Goal: Task Accomplishment & Management: Manage account settings

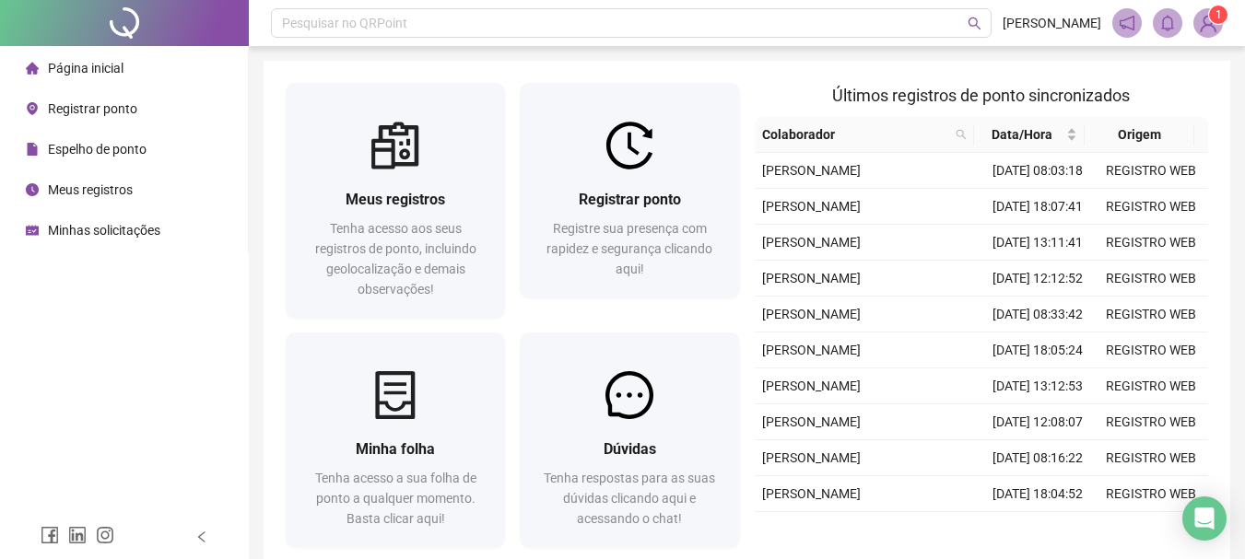
click at [592, 197] on span "Registrar ponto" at bounding box center [630, 200] width 102 height 18
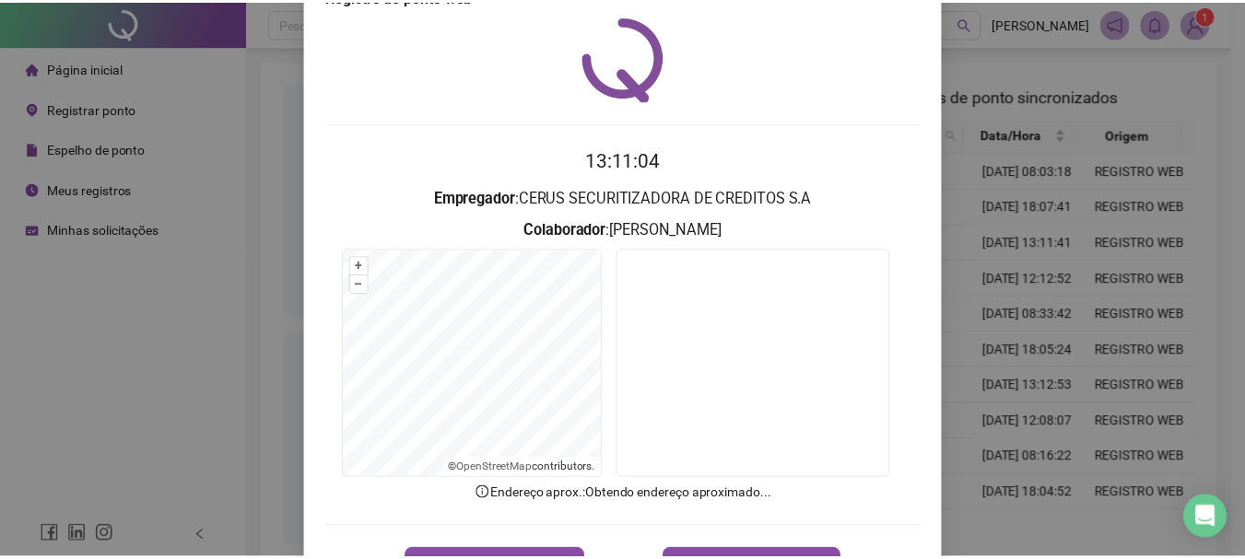
scroll to position [92, 0]
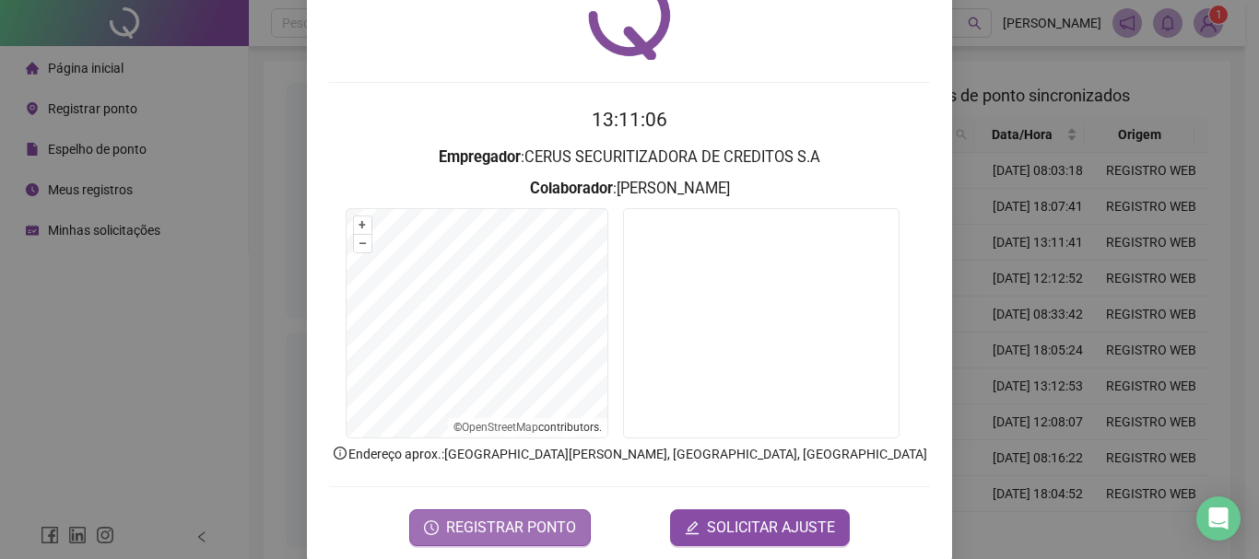
click at [522, 533] on span "REGISTRAR PONTO" at bounding box center [511, 528] width 130 height 22
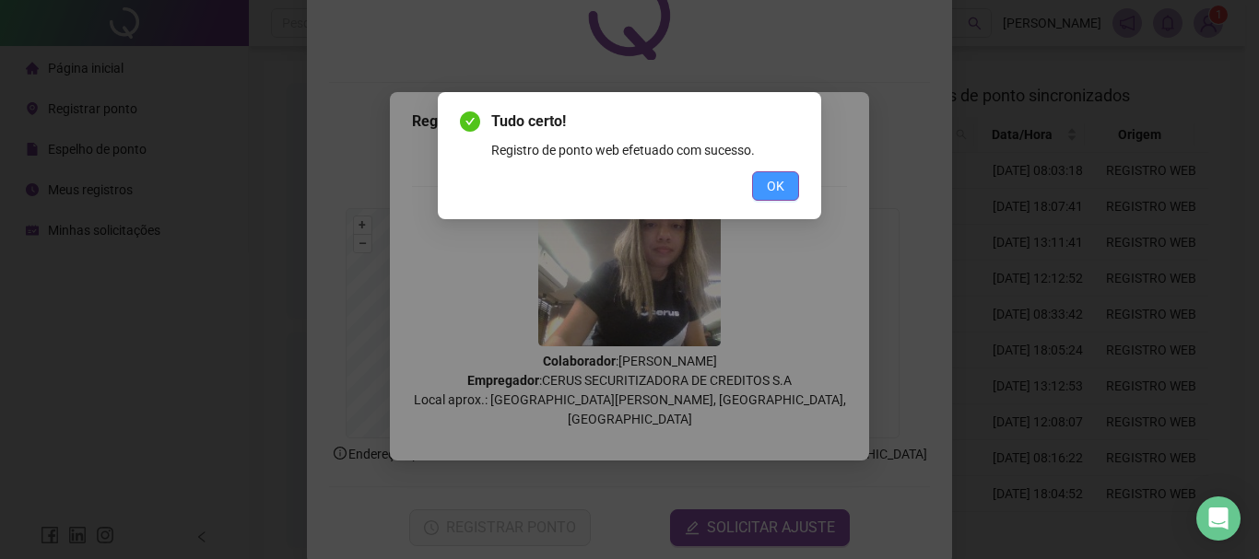
click at [772, 179] on span "OK" at bounding box center [776, 186] width 18 height 20
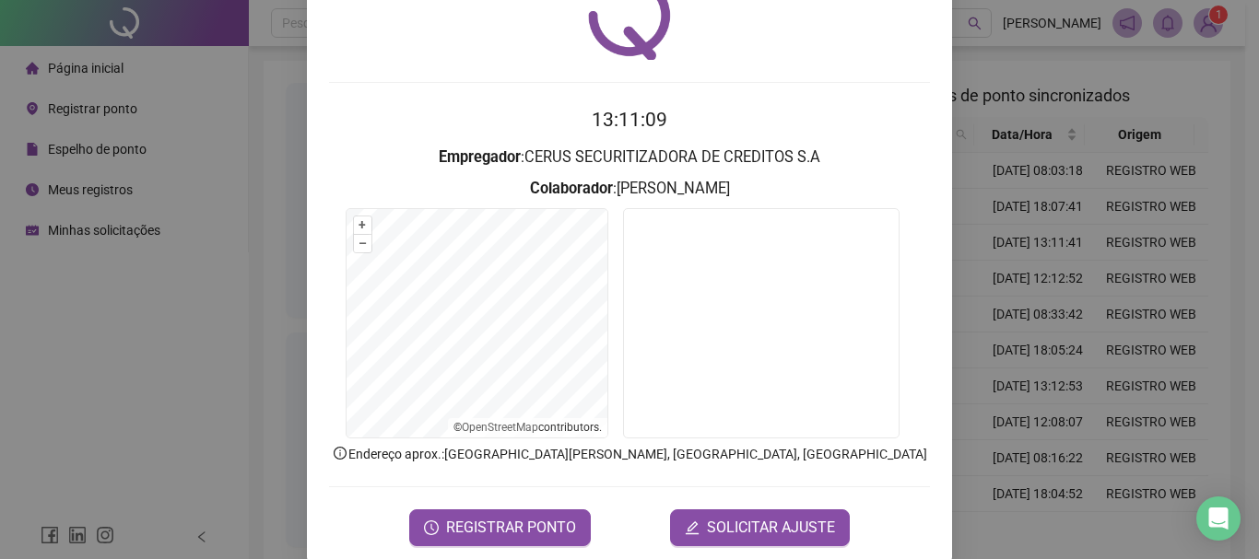
click at [1031, 271] on div "Registro de ponto web 13:11:09 Empregador : CERUS SECURITIZADORA DE CREDITOS S.…" at bounding box center [629, 279] width 1259 height 559
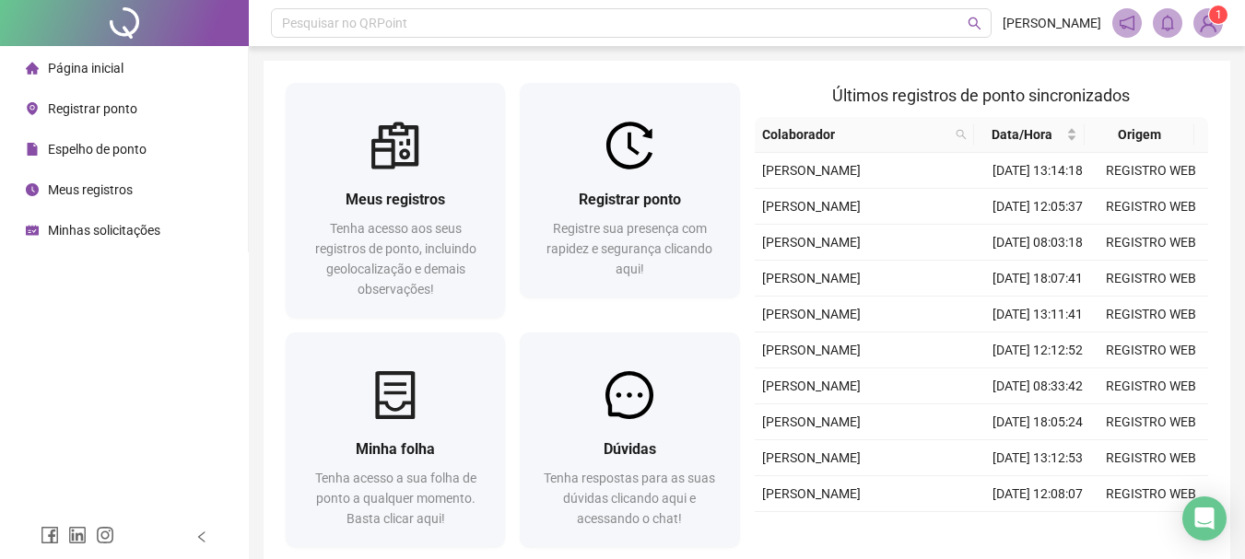
click at [122, 199] on div "Meus registros" at bounding box center [79, 189] width 107 height 37
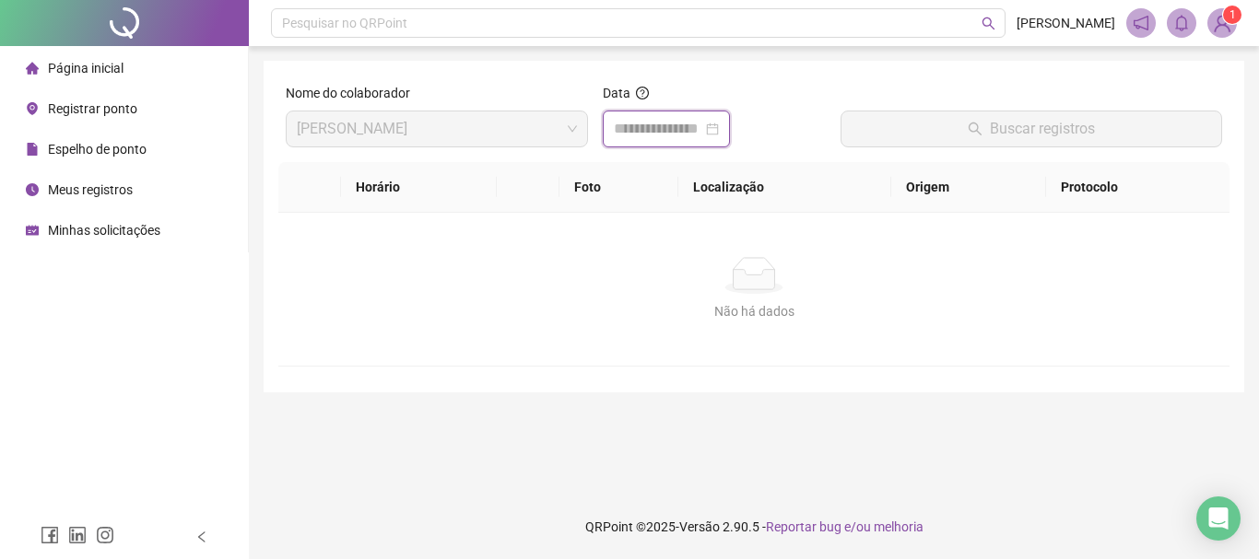
click at [702, 138] on input at bounding box center [658, 129] width 88 height 22
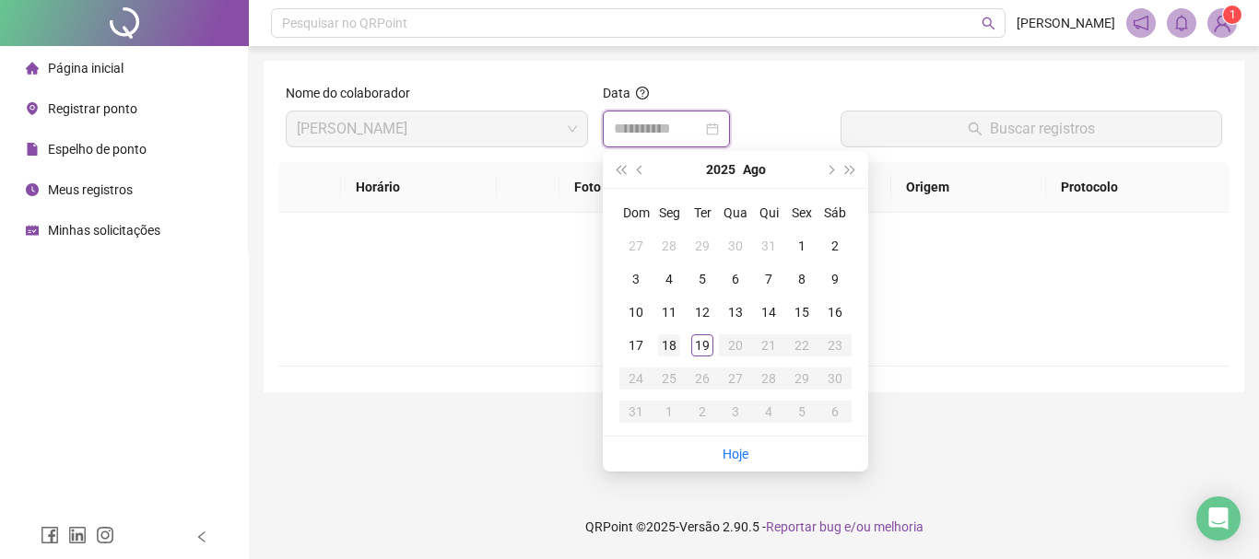
type input "**********"
click at [665, 346] on div "18" at bounding box center [669, 345] width 22 height 22
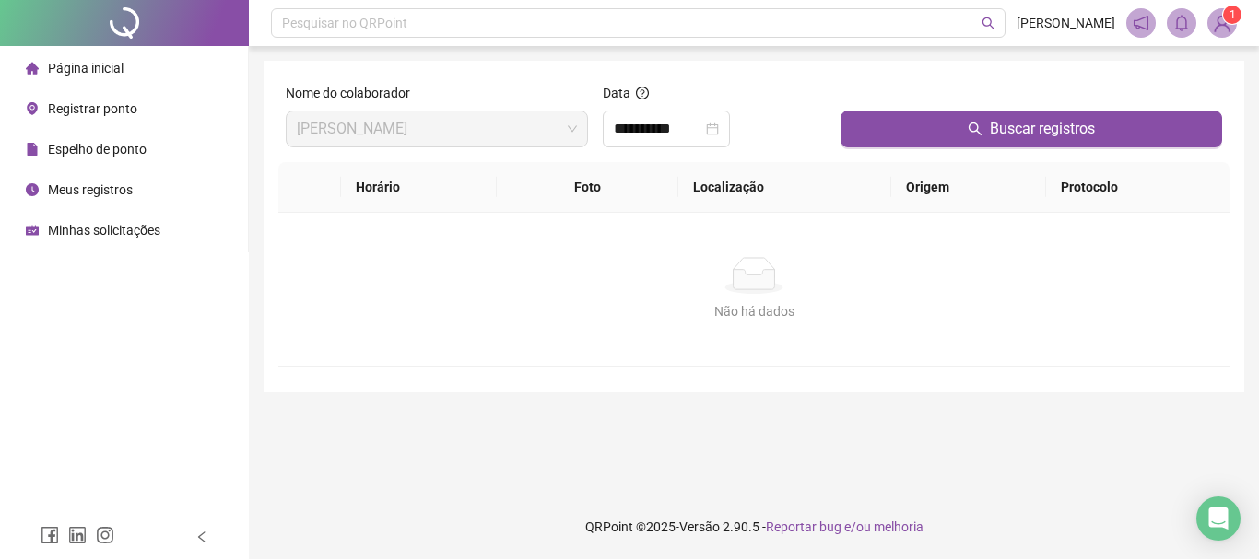
click at [1070, 100] on div at bounding box center [1030, 97] width 381 height 28
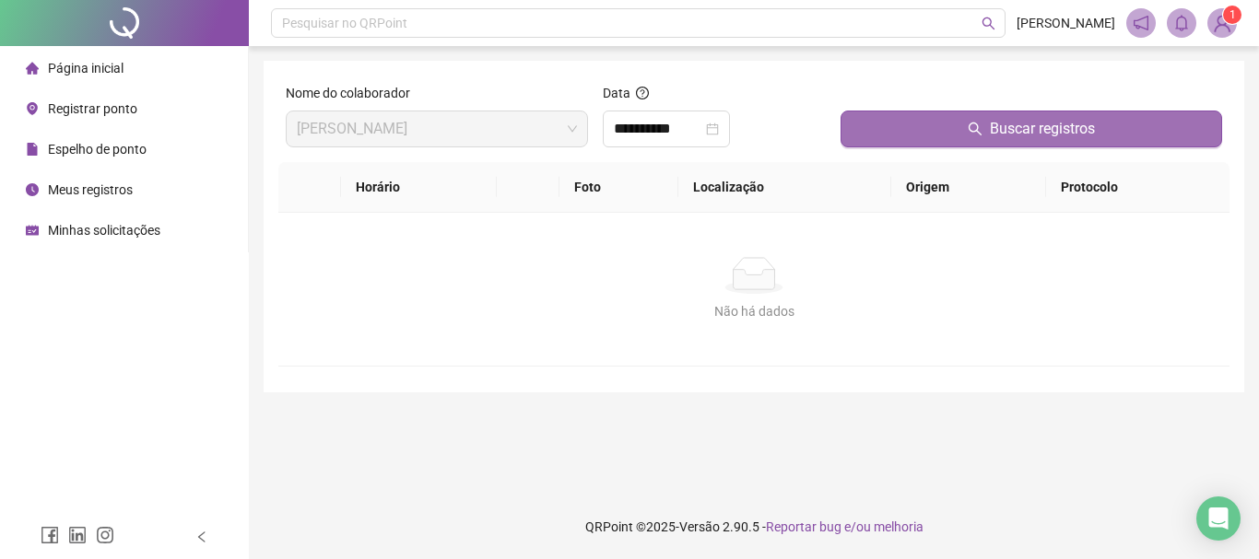
click at [1069, 119] on span "Buscar registros" at bounding box center [1042, 129] width 105 height 22
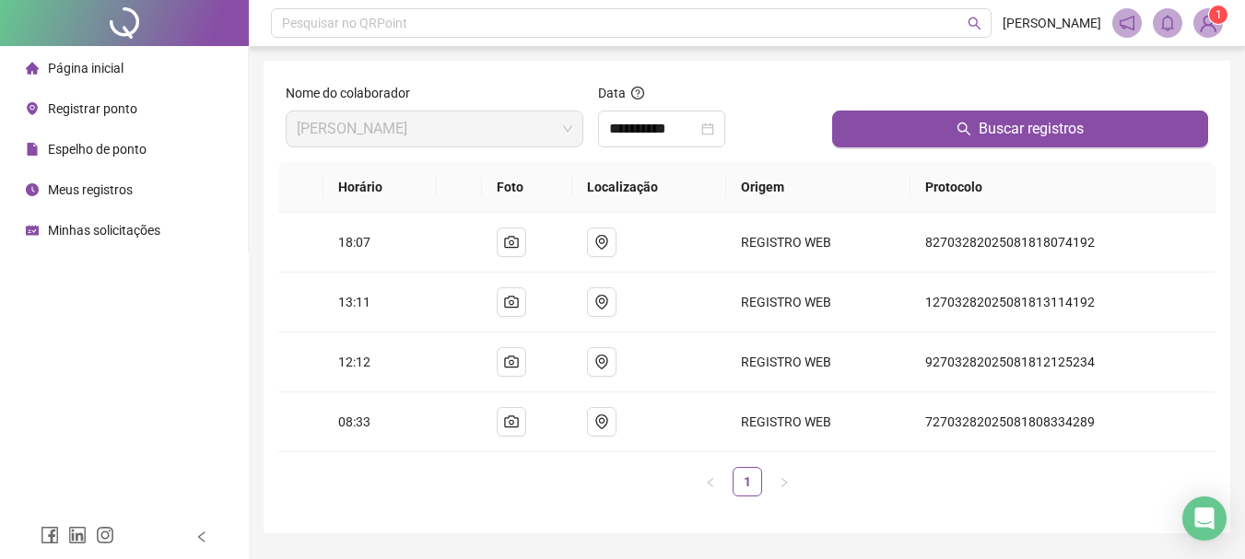
click at [108, 149] on span "Espelho de ponto" at bounding box center [97, 149] width 99 height 15
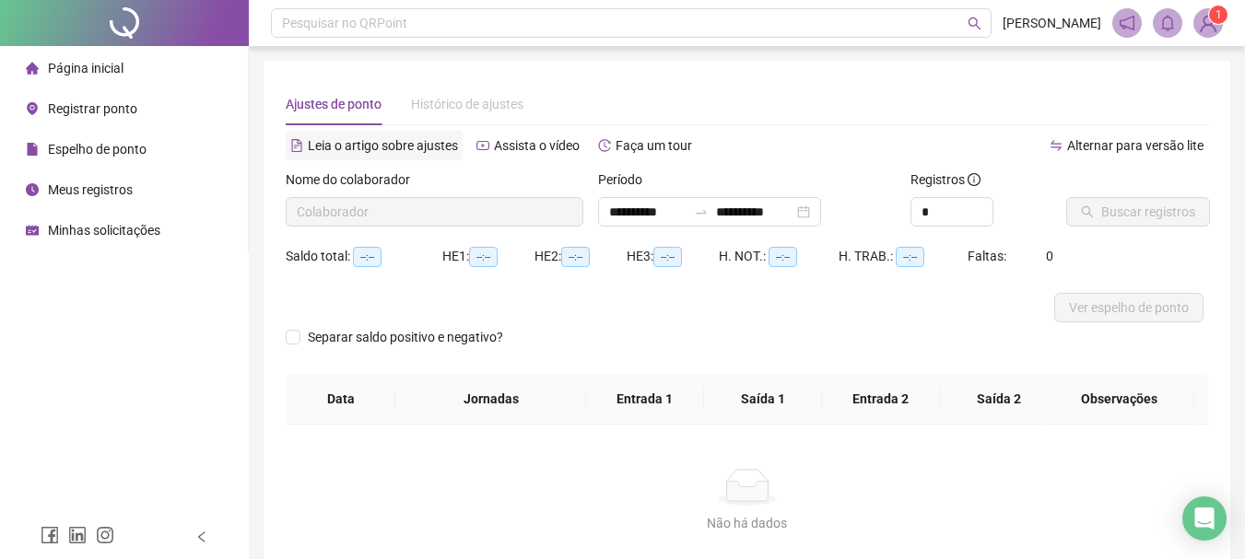
type input "**********"
click at [1116, 218] on span "Buscar registros" at bounding box center [1148, 212] width 94 height 20
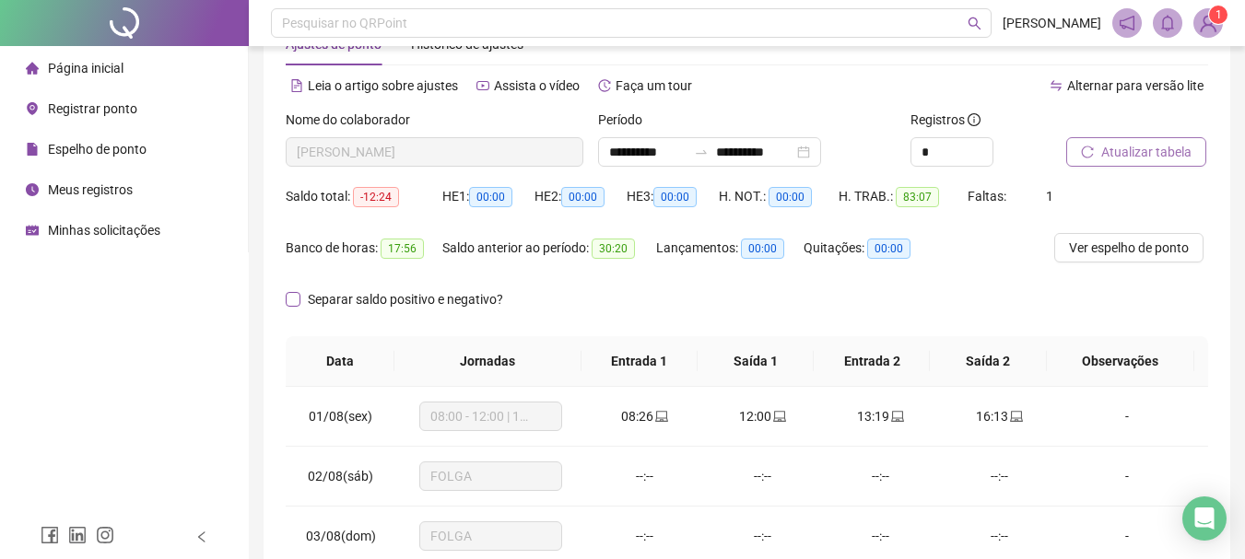
scroll to position [92, 0]
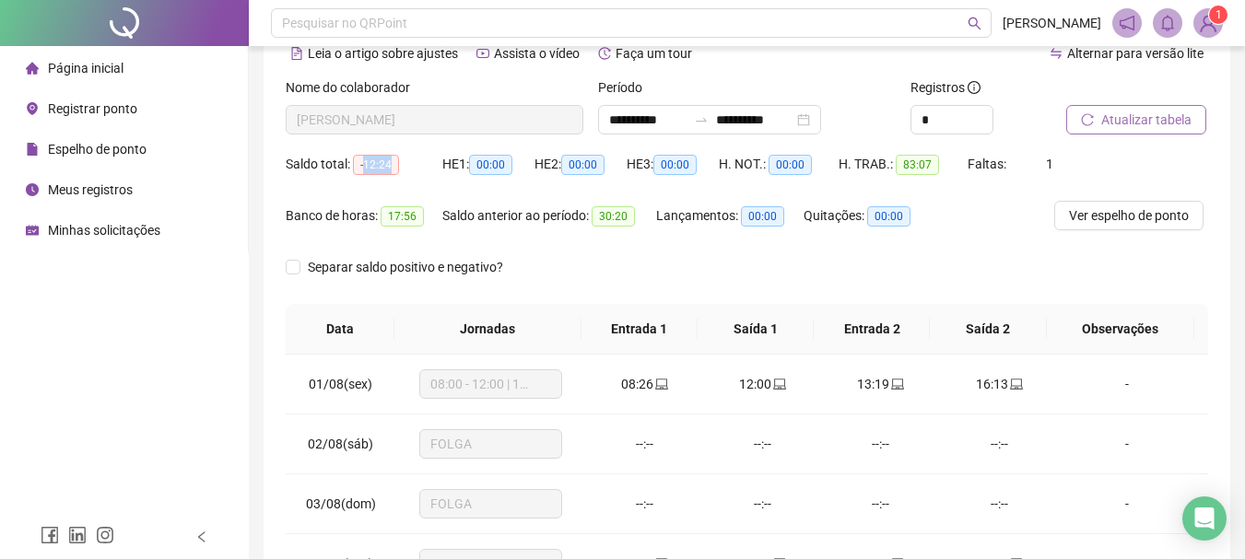
drag, startPoint x: 363, startPoint y: 155, endPoint x: 394, endPoint y: 170, distance: 35.0
click at [394, 170] on span "-12:24" at bounding box center [376, 165] width 46 height 20
